Goal: Navigation & Orientation: Find specific page/section

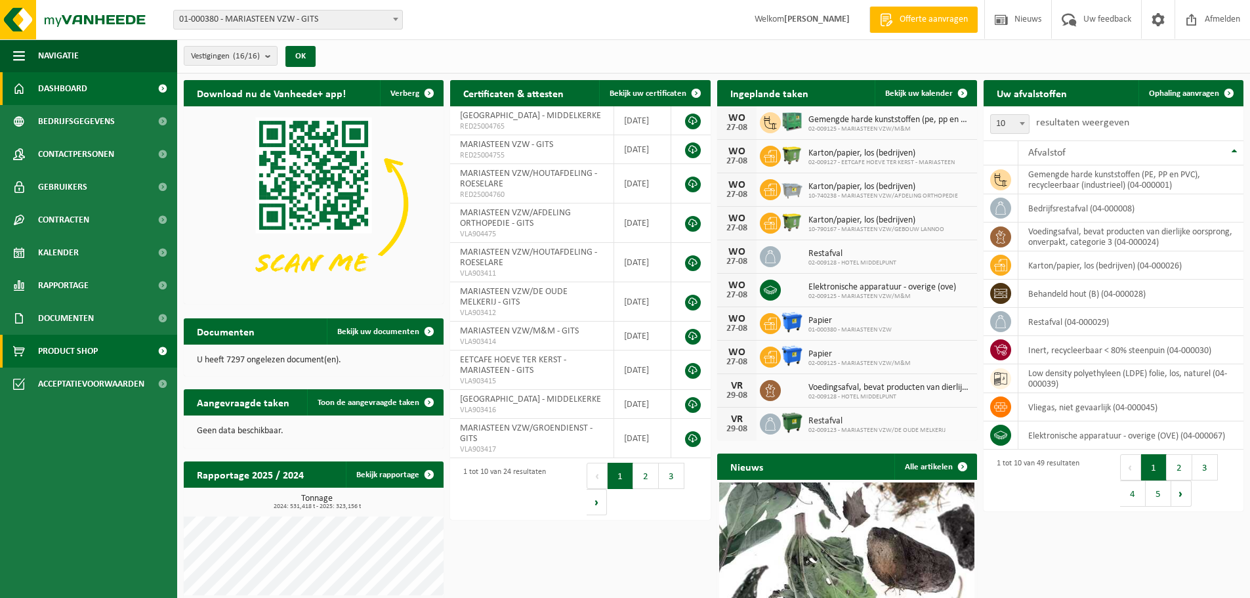
click at [58, 355] on span "Product Shop" at bounding box center [68, 351] width 60 height 33
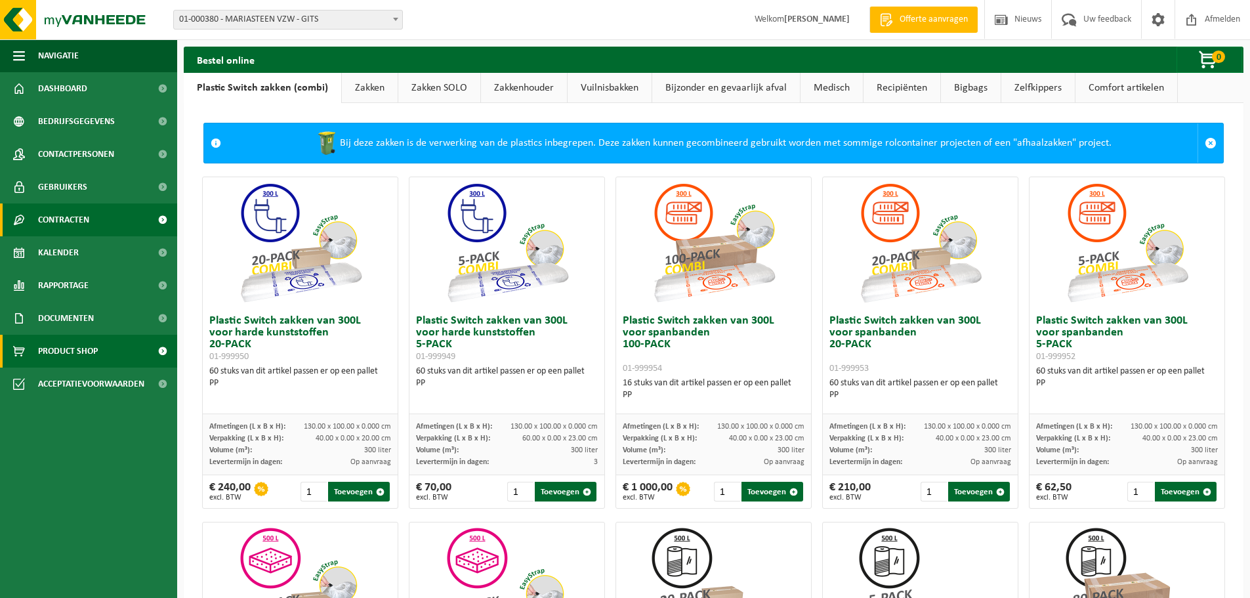
click at [91, 220] on link "Contracten" at bounding box center [88, 219] width 177 height 33
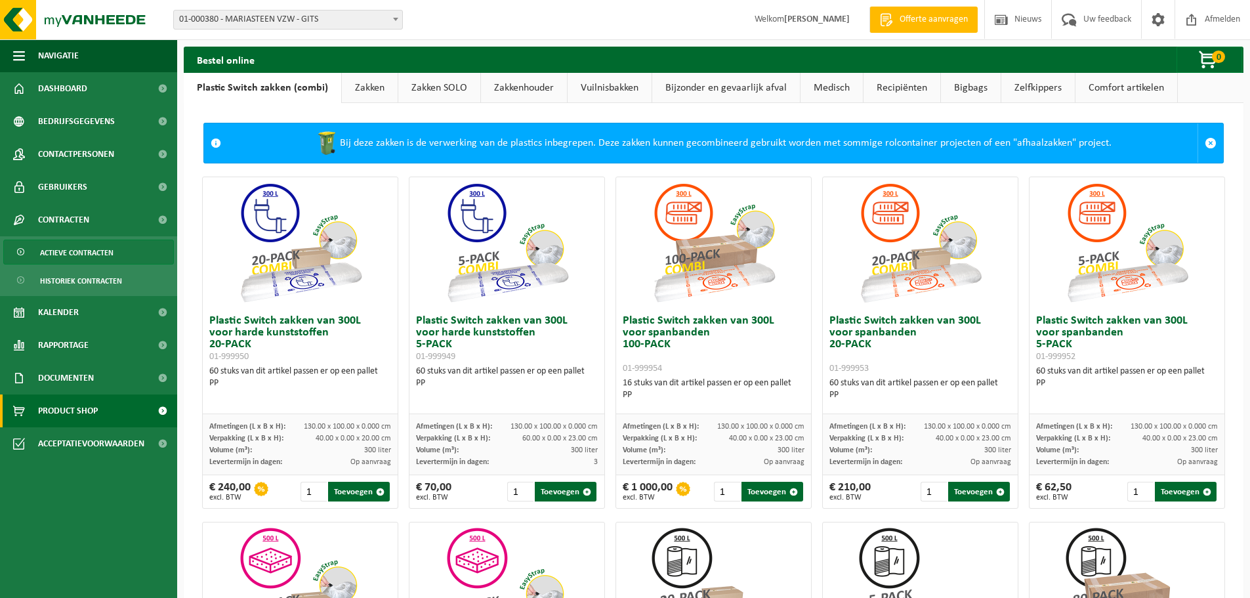
click at [96, 247] on span "Actieve contracten" at bounding box center [77, 252] width 74 height 25
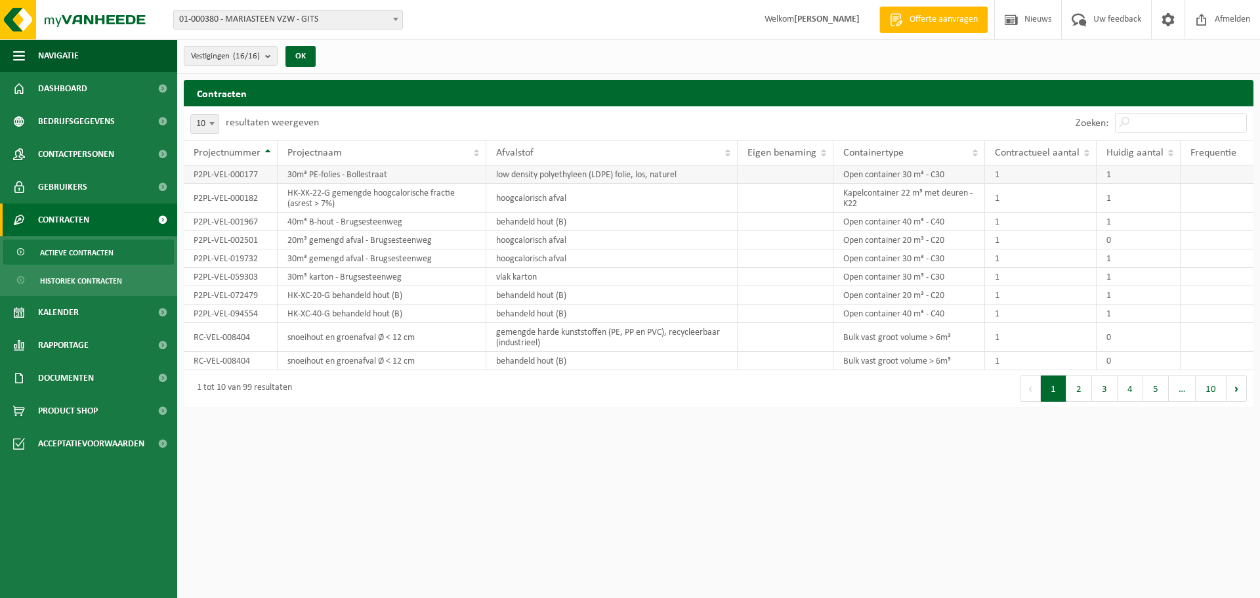
click at [242, 174] on td "P2PL-VEL-000177" at bounding box center [231, 174] width 94 height 18
click at [326, 176] on td "30m³ PE-folies - Bollestraat" at bounding box center [382, 174] width 209 height 18
click at [528, 173] on td "low density polyethyleen (LDPE) folie, los, naturel" at bounding box center [611, 174] width 251 height 18
click at [1079, 396] on button "2" at bounding box center [1080, 388] width 26 height 26
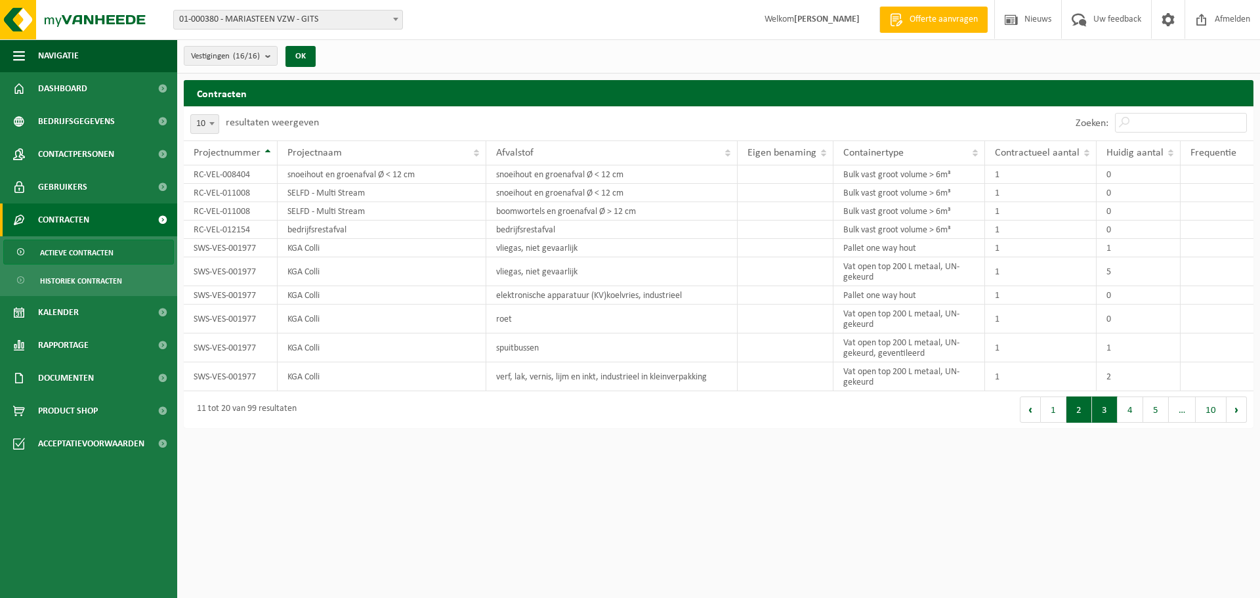
click at [1101, 402] on button "3" at bounding box center [1105, 409] width 26 height 26
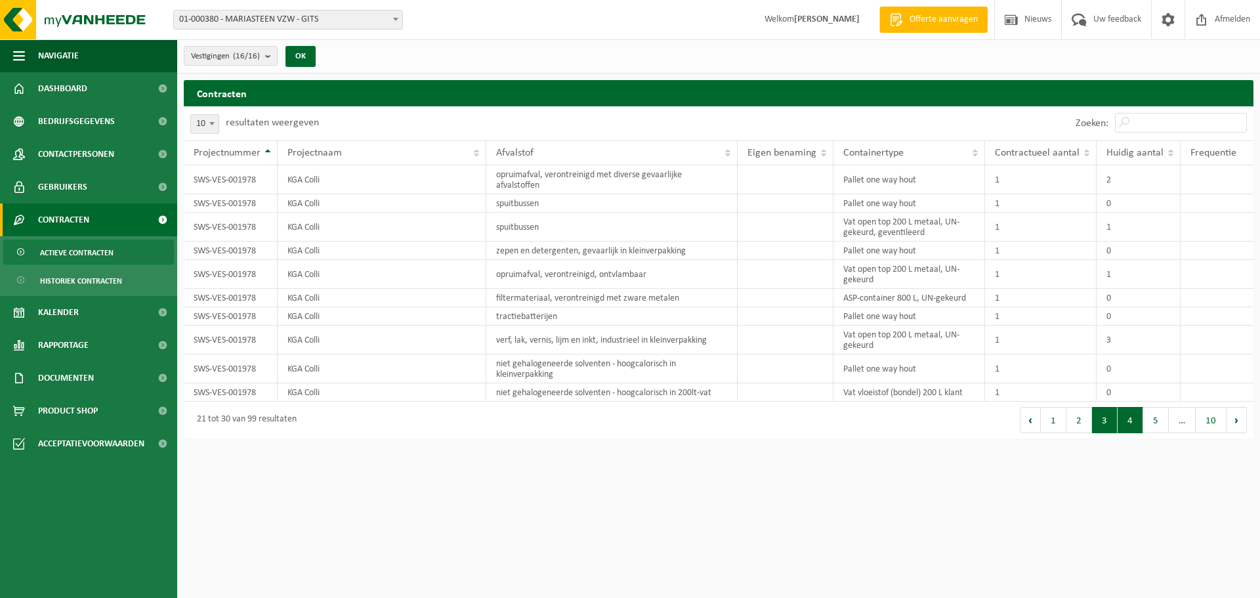
click at [1132, 423] on button "4" at bounding box center [1131, 420] width 26 height 26
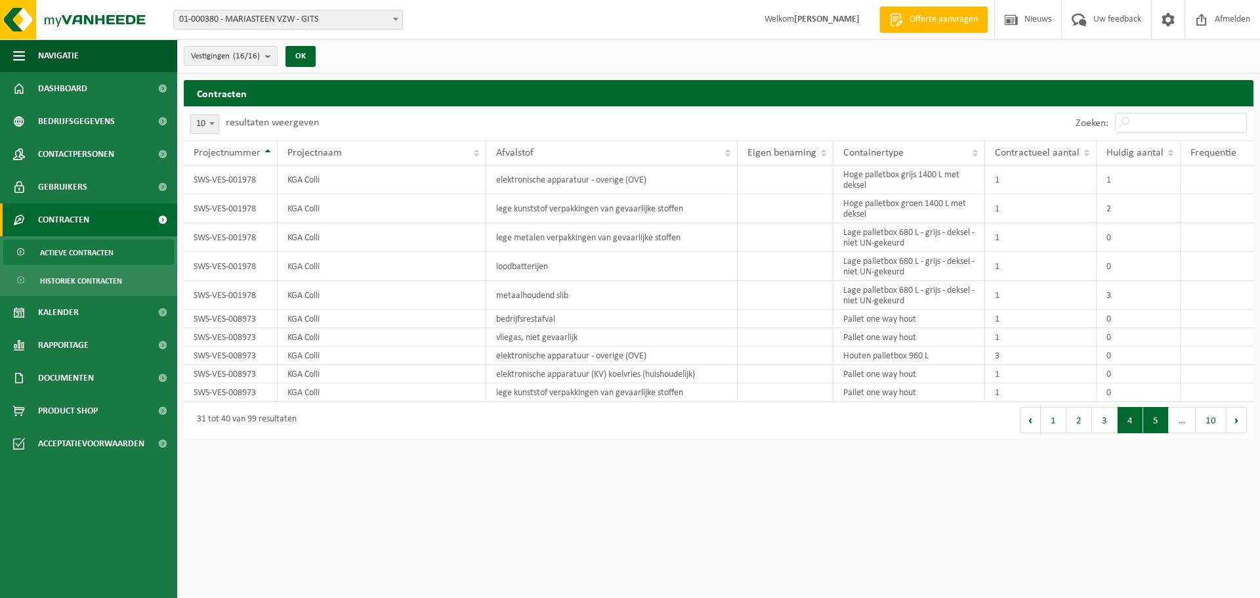
click at [1150, 421] on button "5" at bounding box center [1156, 420] width 26 height 26
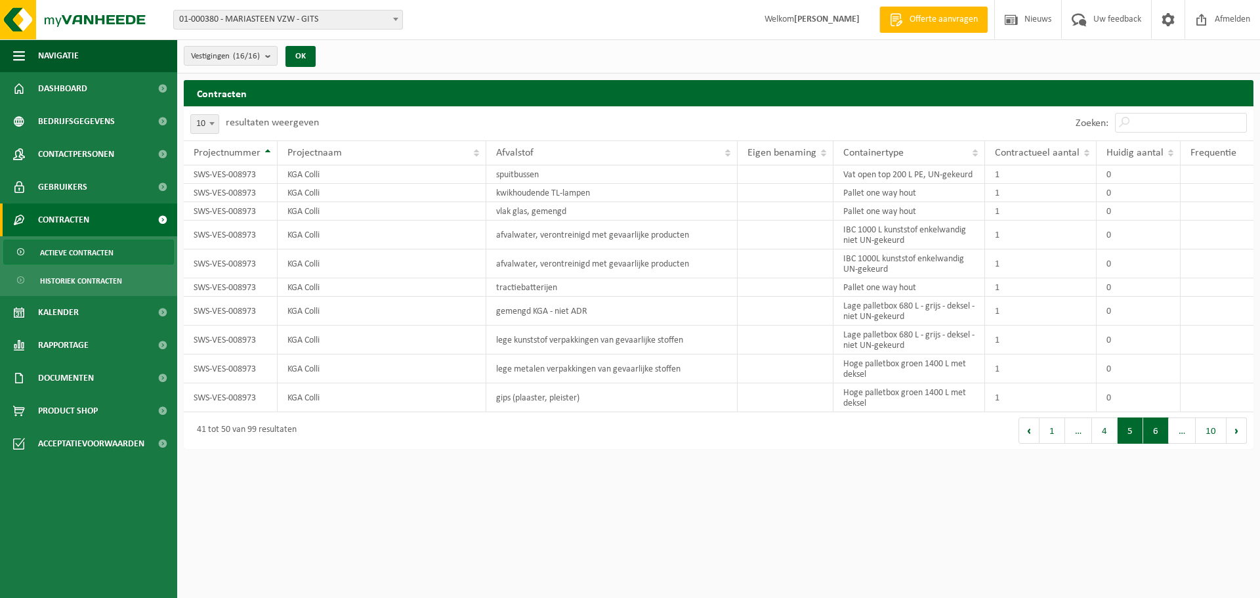
click at [1163, 427] on button "6" at bounding box center [1156, 430] width 26 height 26
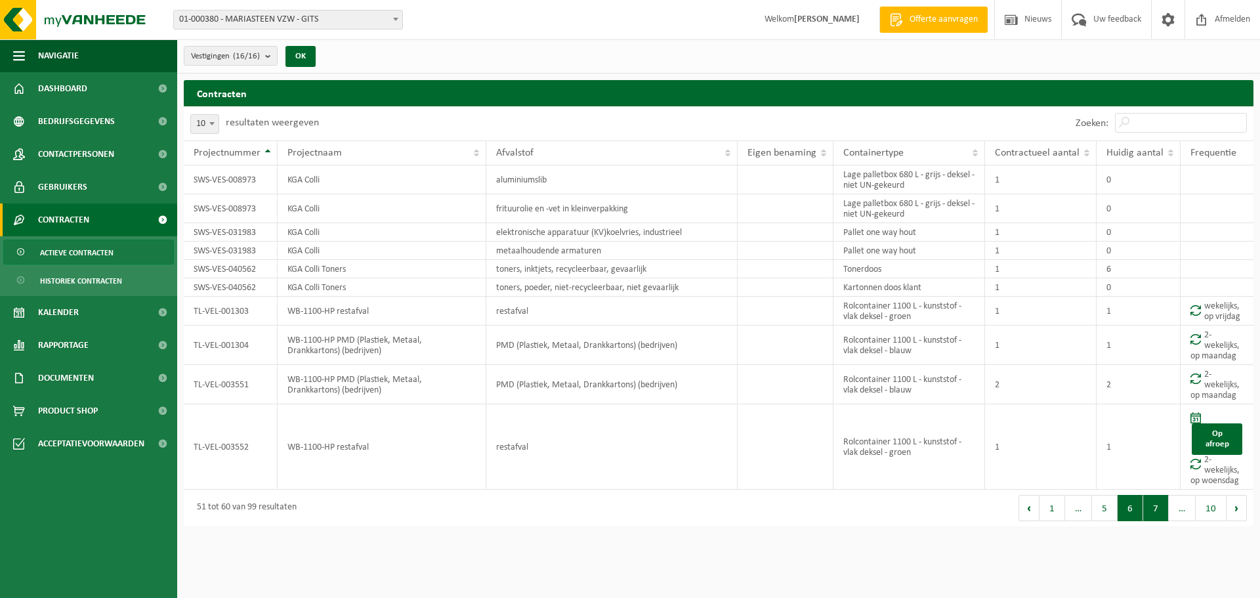
click at [1163, 515] on button "7" at bounding box center [1156, 508] width 26 height 26
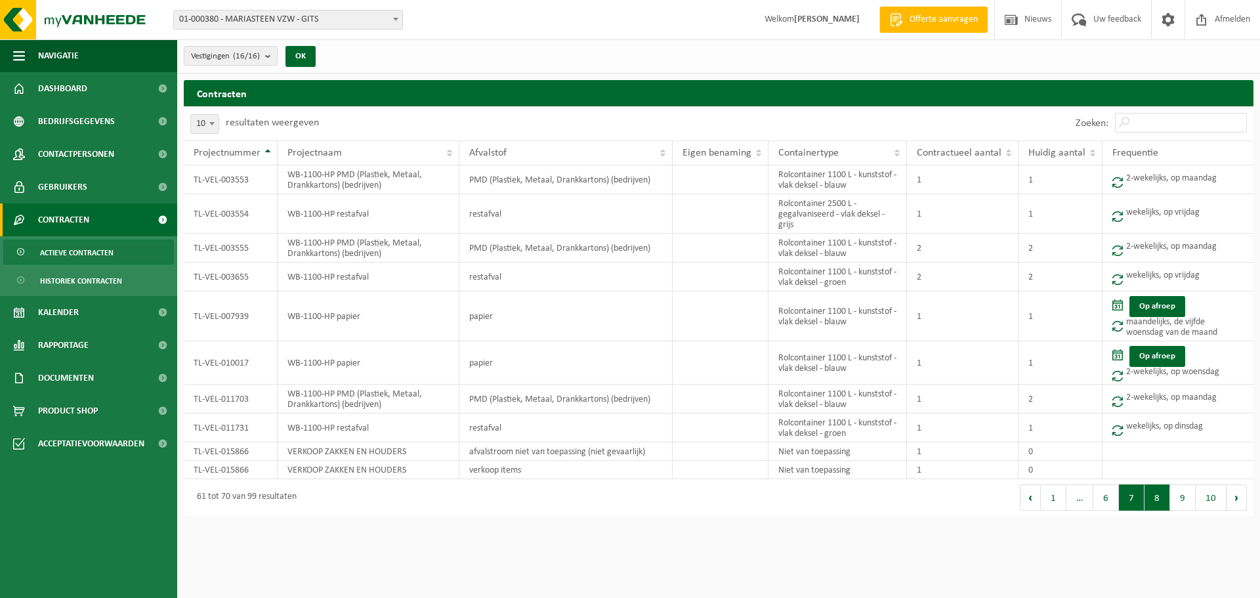
click at [1161, 502] on button "8" at bounding box center [1158, 497] width 26 height 26
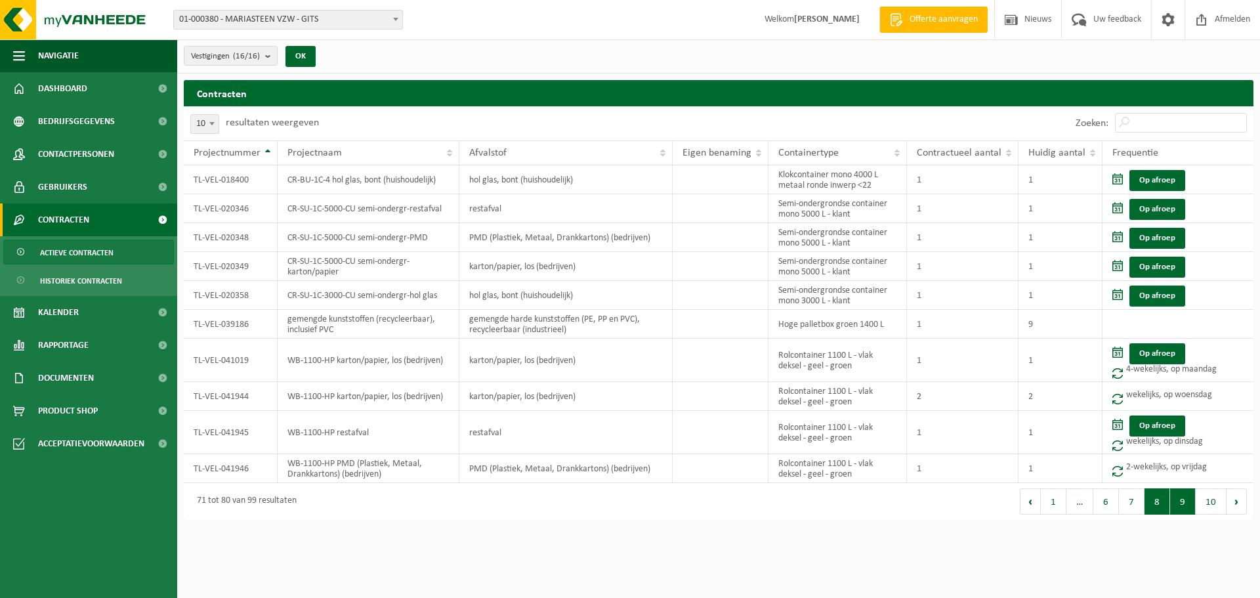
click at [1186, 504] on button "9" at bounding box center [1183, 501] width 26 height 26
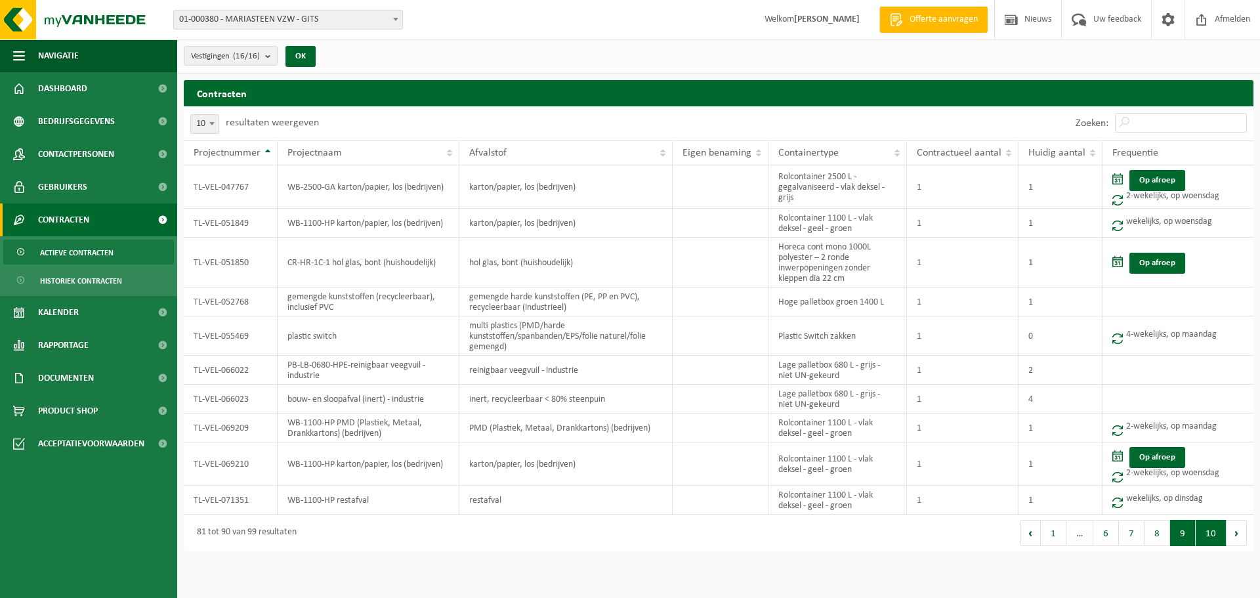
click at [1208, 537] on button "10" at bounding box center [1211, 533] width 31 height 26
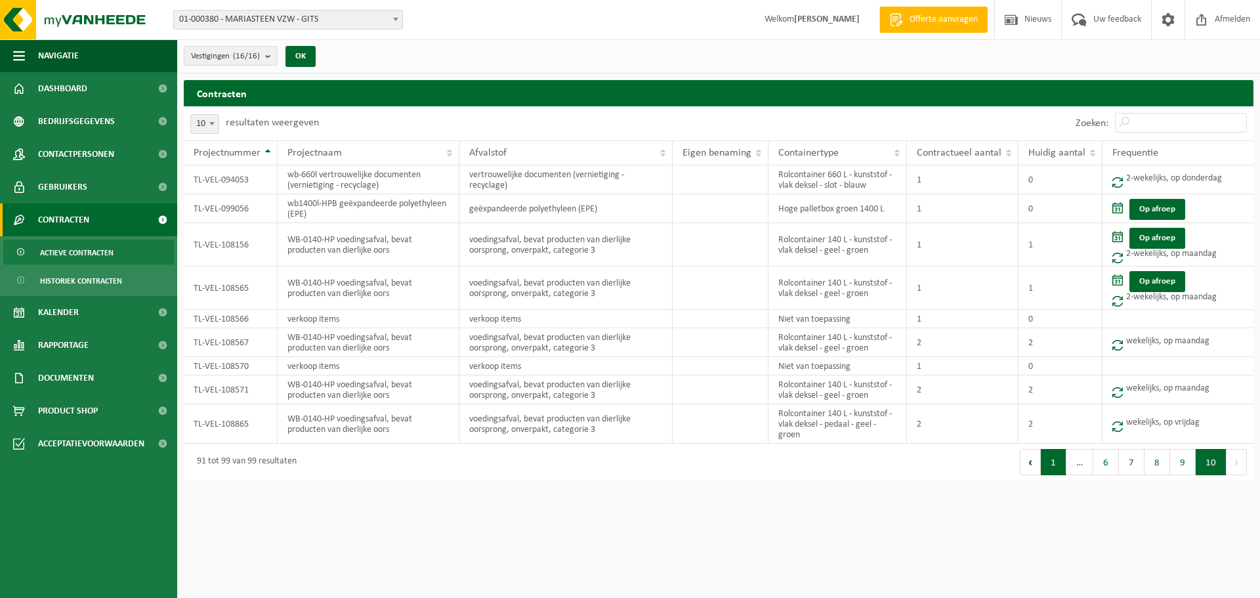
click at [1061, 473] on button "1" at bounding box center [1054, 462] width 26 height 26
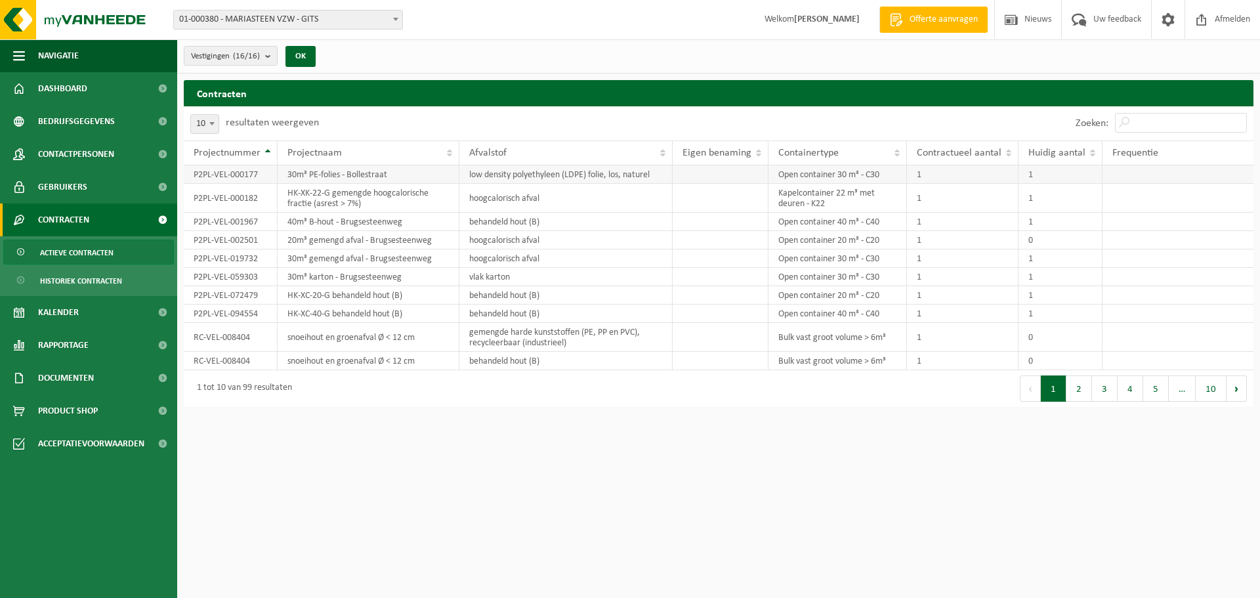
click at [338, 172] on td "30m³ PE-folies - Bollestraat" at bounding box center [369, 174] width 182 height 18
click at [238, 176] on td "P2PL-VEL-000177" at bounding box center [231, 174] width 94 height 18
click at [343, 181] on td "30m³ PE-folies - Bollestraat" at bounding box center [369, 174] width 182 height 18
click at [524, 176] on td "low density polyethyleen (LDPE) folie, los, naturel" at bounding box center [565, 174] width 213 height 18
click at [819, 179] on td "Open container 30 m³ - C30" at bounding box center [838, 174] width 139 height 18
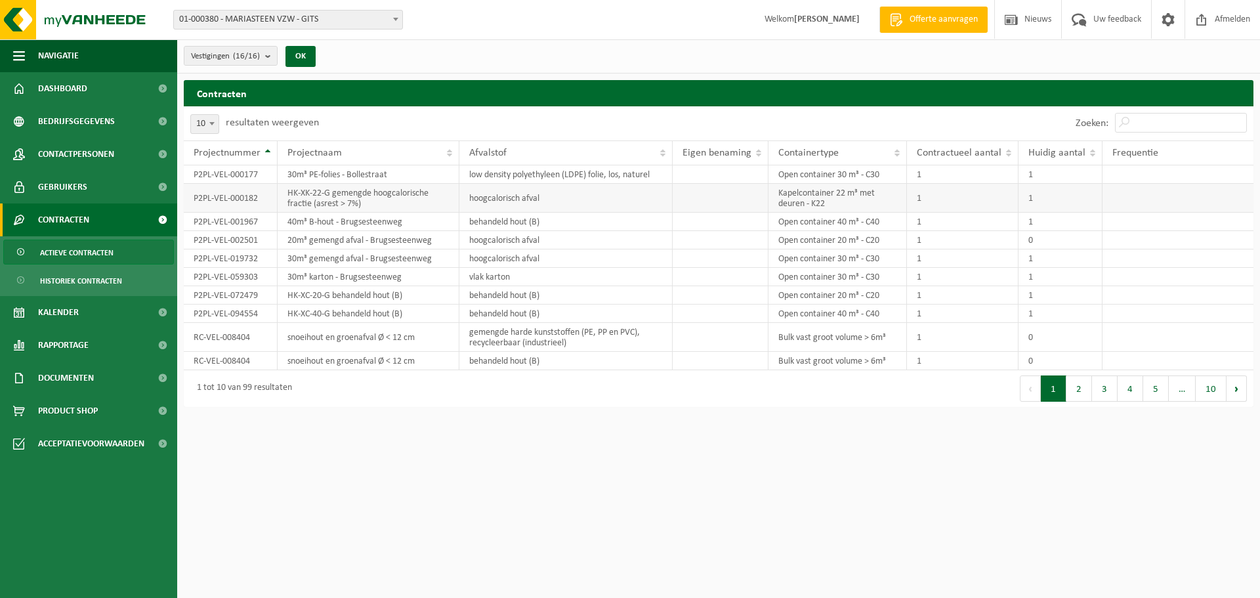
click at [732, 184] on td at bounding box center [721, 198] width 96 height 29
click at [59, 279] on span "Historiek contracten" at bounding box center [81, 280] width 82 height 25
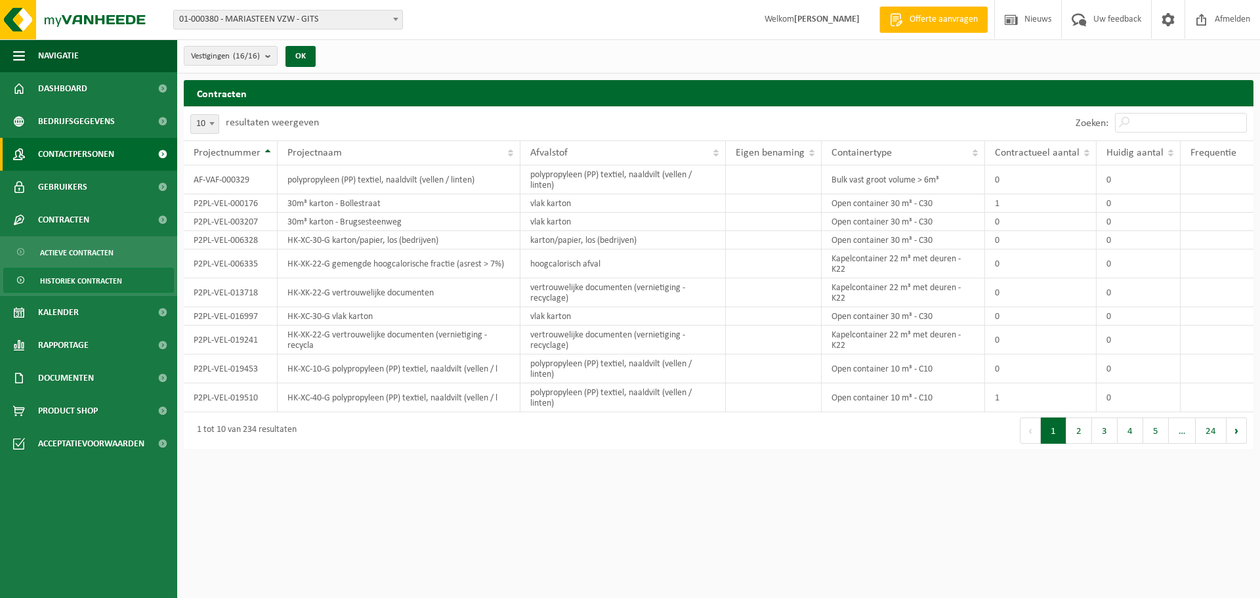
click at [100, 149] on span "Contactpersonen" at bounding box center [76, 154] width 76 height 33
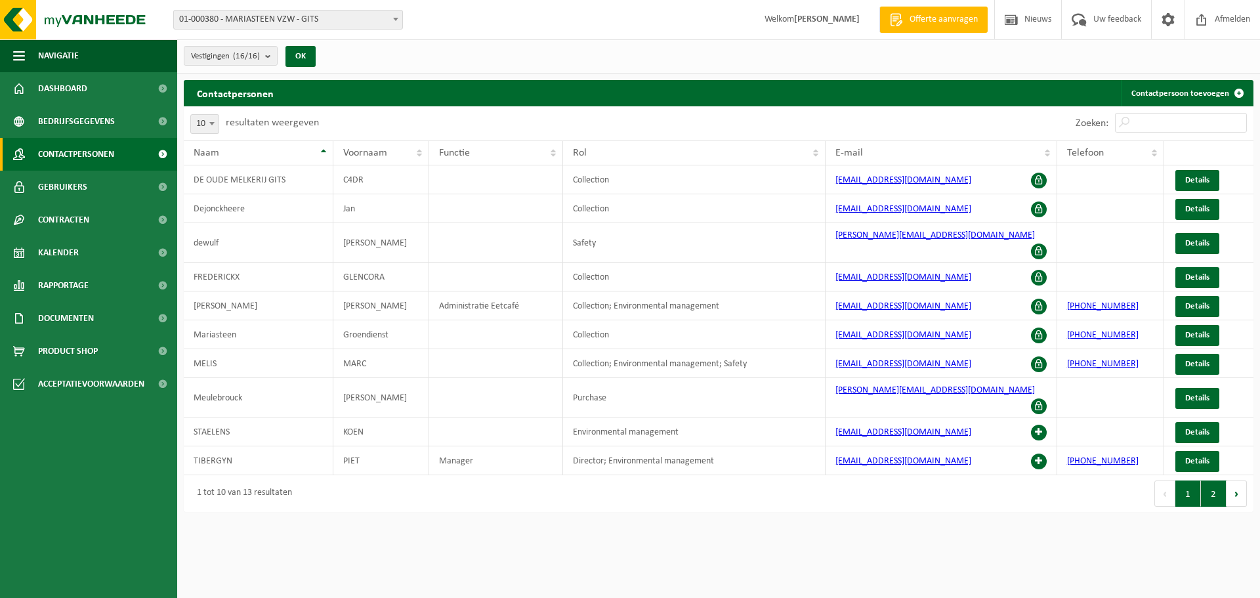
click at [1219, 481] on button "2" at bounding box center [1214, 494] width 26 height 26
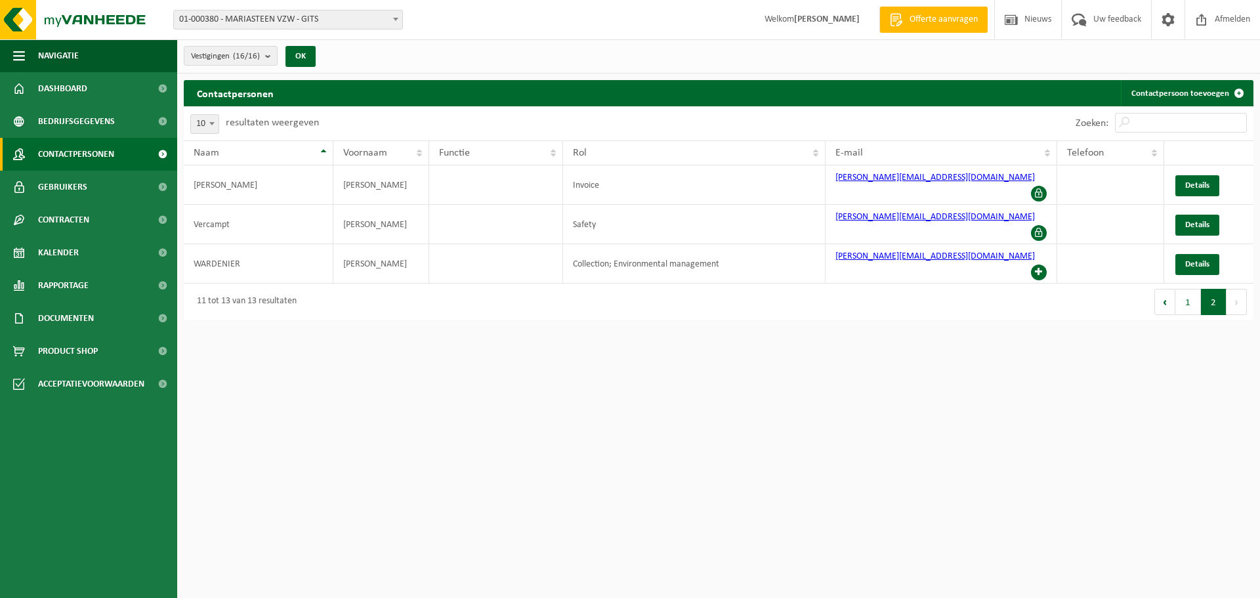
click at [1219, 476] on html "Vestiging: 01-000380 - MARIASTEEN VZW - GITS 02-009127 - EETCAFE HOEVE TER KERS…" at bounding box center [630, 299] width 1260 height 598
click at [1184, 289] on button "1" at bounding box center [1189, 302] width 26 height 26
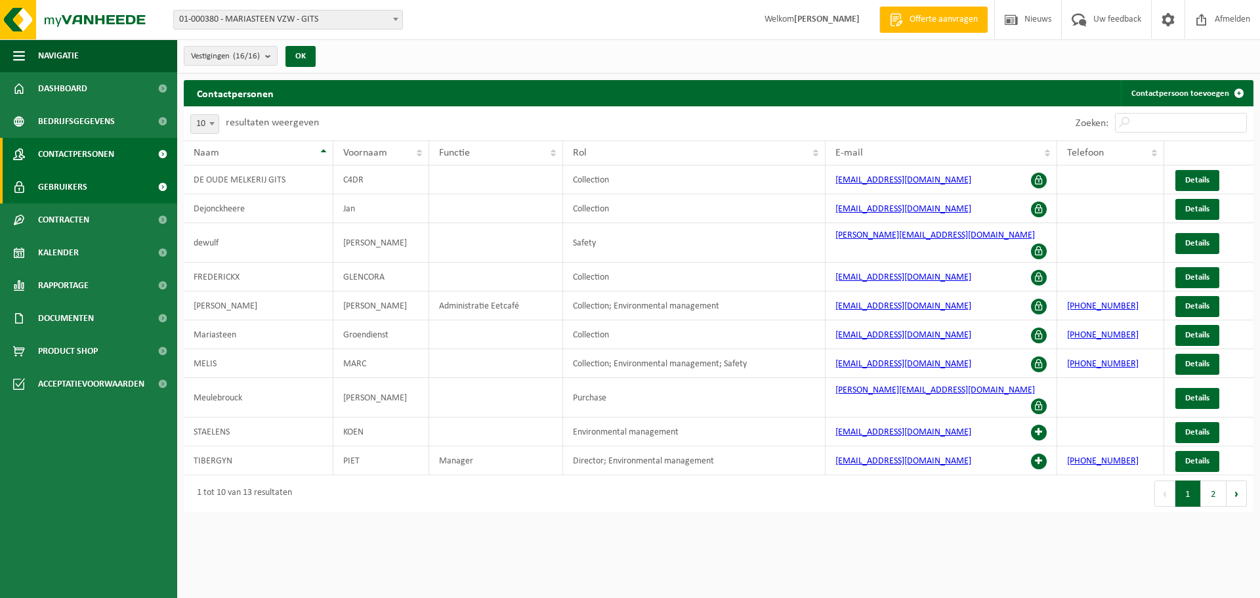
click at [77, 180] on span "Gebruikers" at bounding box center [62, 187] width 49 height 33
